Goal: Task Accomplishment & Management: Use online tool/utility

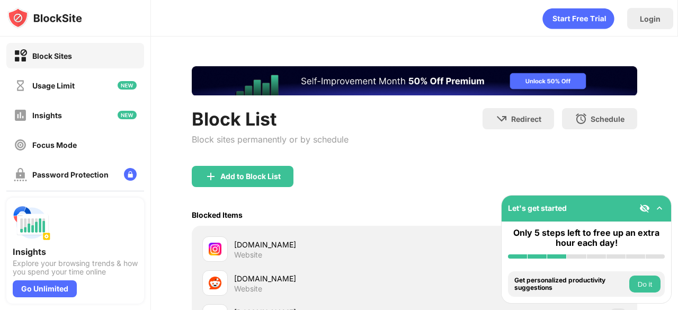
scroll to position [149, 0]
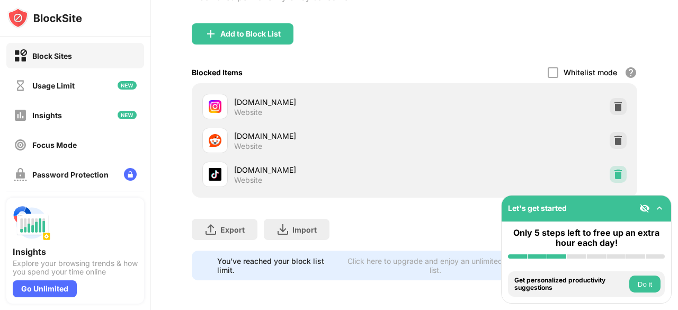
click at [613, 169] on img at bounding box center [618, 174] width 11 height 11
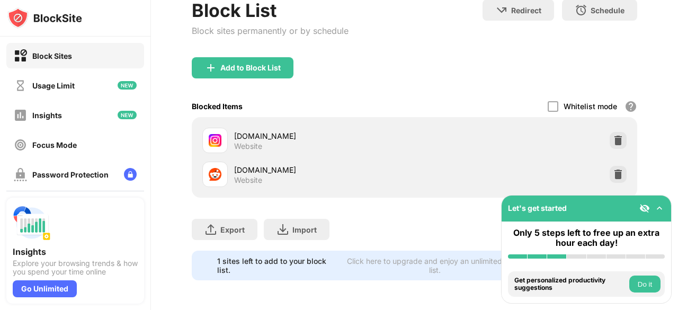
scroll to position [0, 0]
click at [220, 68] on div "Add to Block List" at bounding box center [243, 67] width 102 height 21
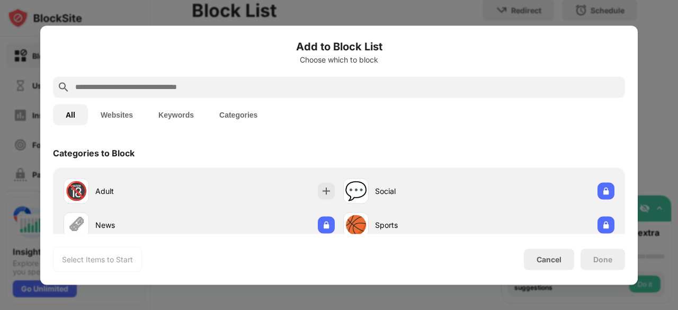
click at [229, 84] on input "text" at bounding box center [347, 87] width 547 height 13
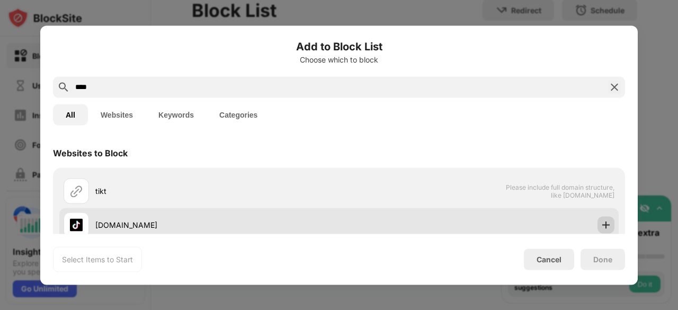
type input "****"
click at [605, 224] on div at bounding box center [605, 224] width 17 height 17
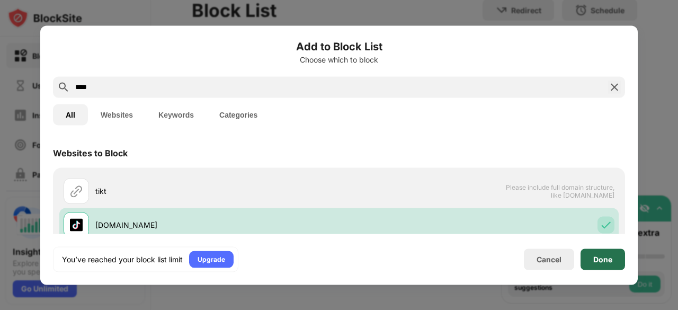
click at [604, 257] on div "Done" at bounding box center [602, 259] width 19 height 8
